Goal: Information Seeking & Learning: Learn about a topic

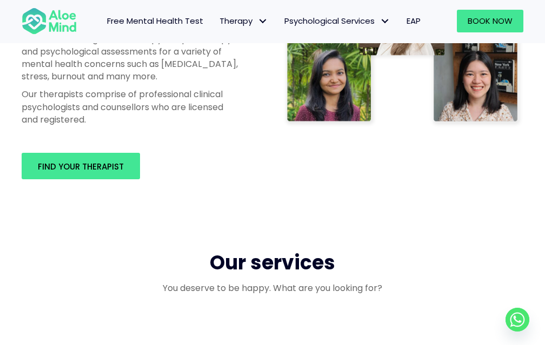
scroll to position [811, 0]
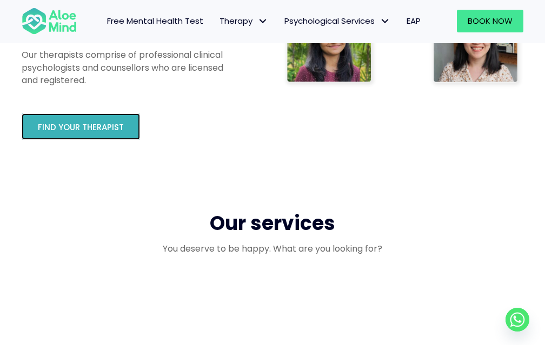
click at [81, 133] on span "Find your therapist" at bounding box center [81, 127] width 86 height 11
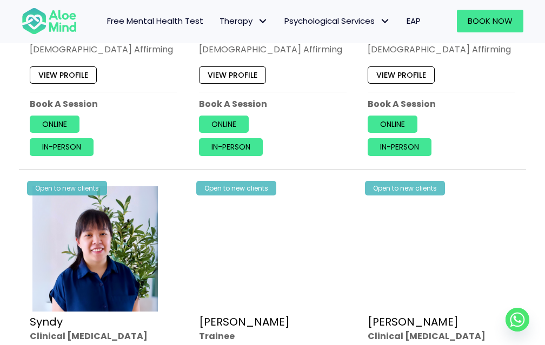
scroll to position [3189, 0]
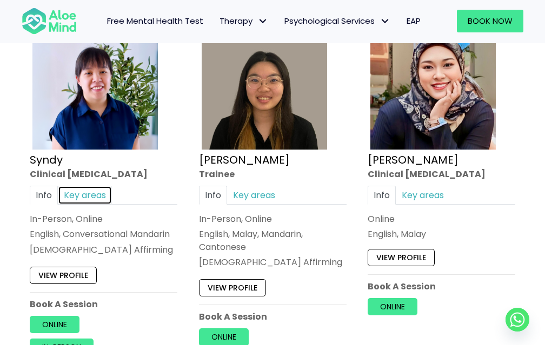
click at [91, 195] on link "Key areas" at bounding box center [85, 195] width 54 height 19
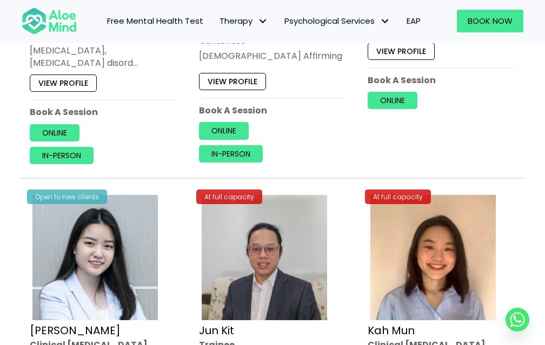
scroll to position [3459, 0]
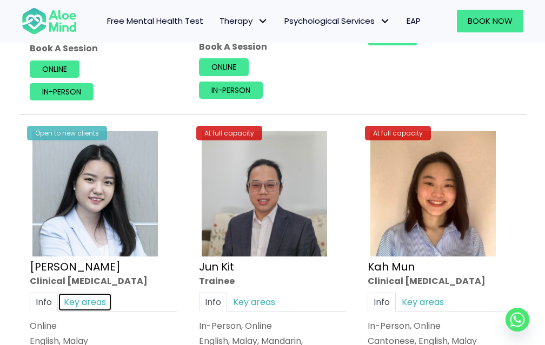
click at [99, 305] on link "Key areas" at bounding box center [85, 302] width 54 height 19
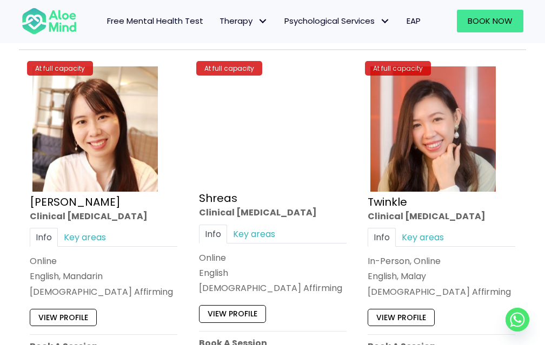
scroll to position [3892, 0]
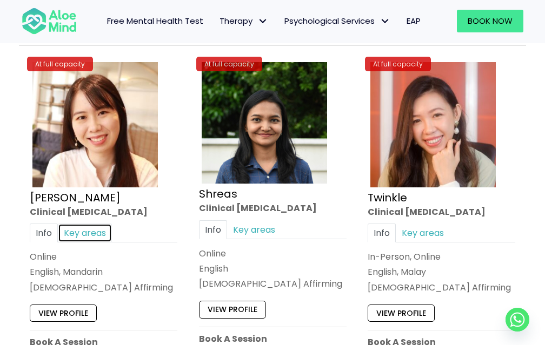
click at [94, 233] on link "Key areas" at bounding box center [85, 233] width 54 height 19
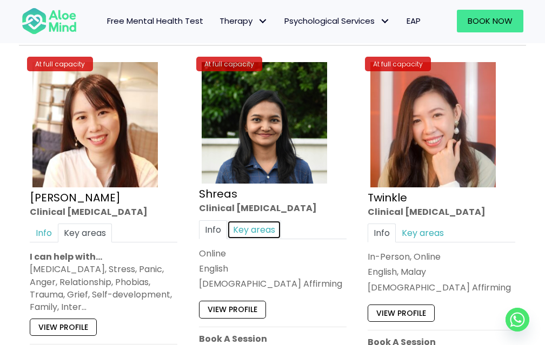
click at [255, 231] on link "Key areas" at bounding box center [254, 230] width 54 height 19
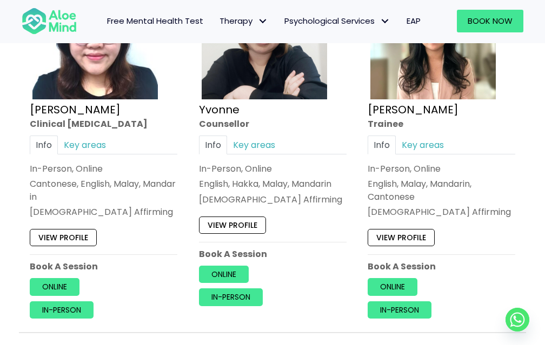
scroll to position [4324, 0]
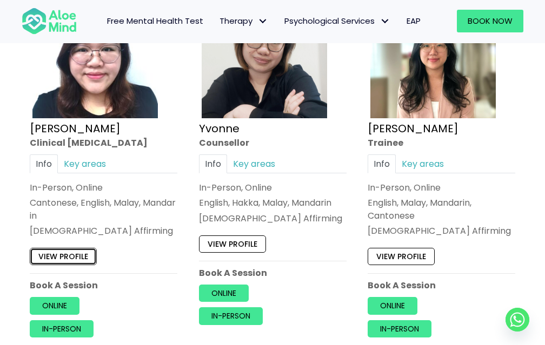
click at [73, 259] on link "View profile" at bounding box center [63, 256] width 67 height 17
click at [261, 162] on link "Key areas" at bounding box center [254, 164] width 54 height 19
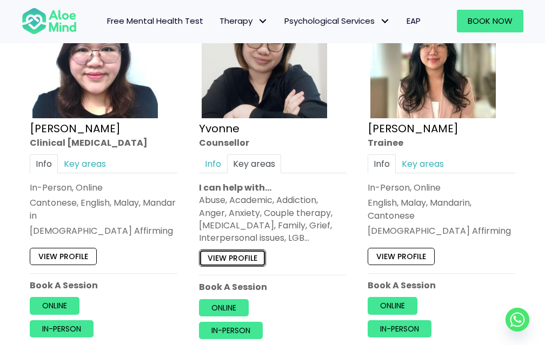
click at [252, 260] on link "View profile" at bounding box center [232, 258] width 67 height 17
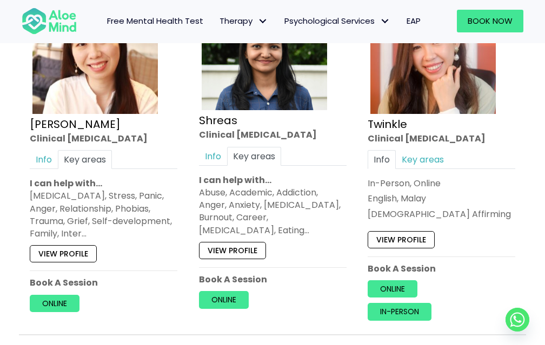
scroll to position [3946, 0]
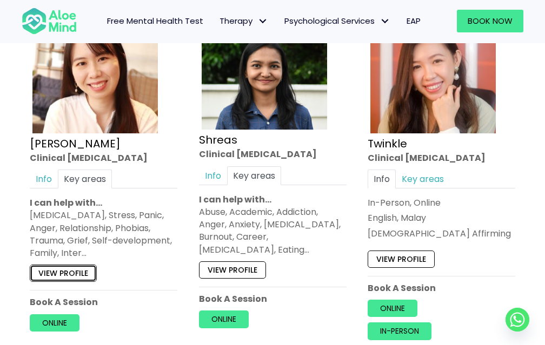
click at [59, 272] on link "View profile" at bounding box center [63, 273] width 67 height 17
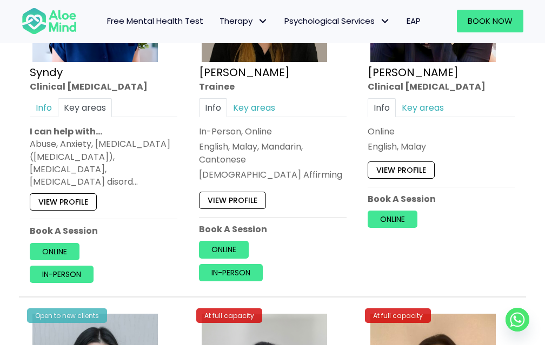
scroll to position [3135, 0]
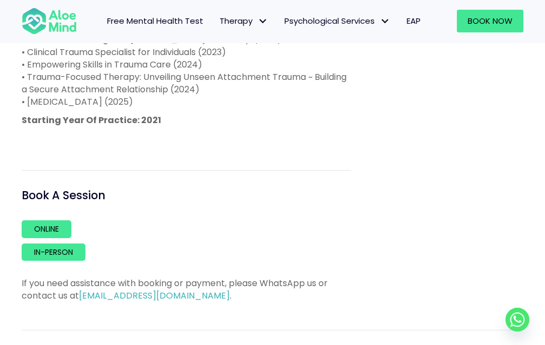
scroll to position [1027, 0]
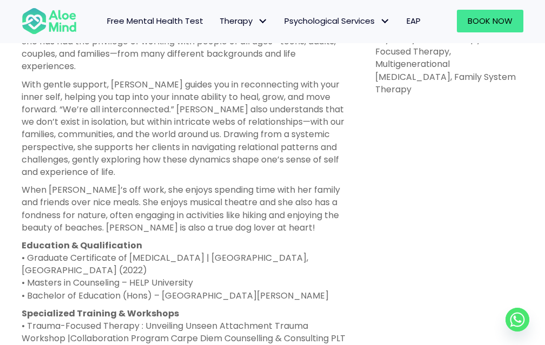
scroll to position [703, 0]
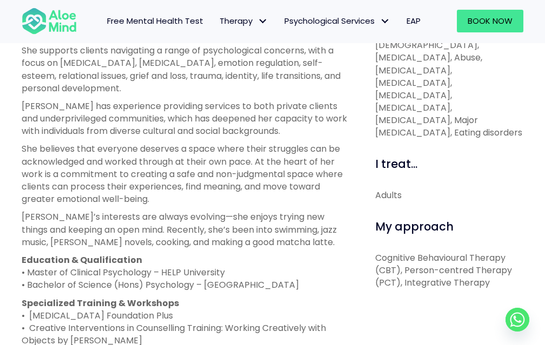
scroll to position [540, 0]
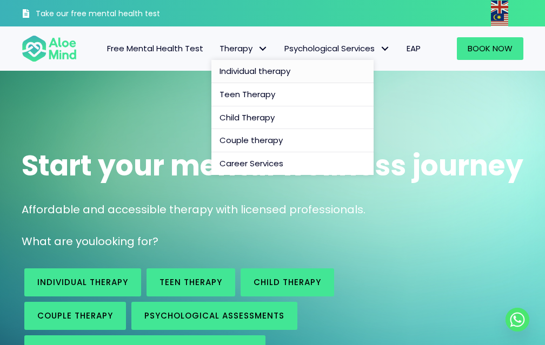
click at [238, 68] on span "Individual therapy" at bounding box center [254, 70] width 71 height 11
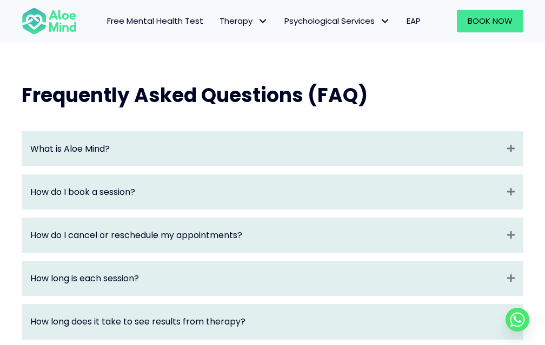
scroll to position [1297, 0]
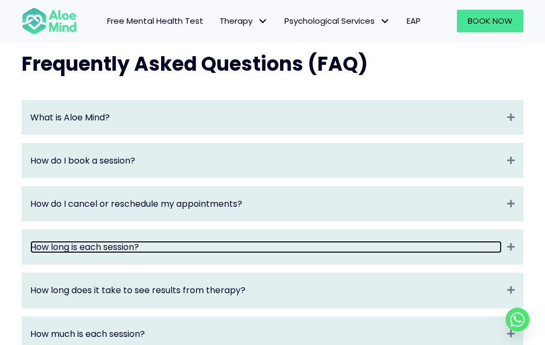
click at [96, 241] on link "How long is each session?" at bounding box center [265, 247] width 471 height 12
